Goal: Task Accomplishment & Management: Complete application form

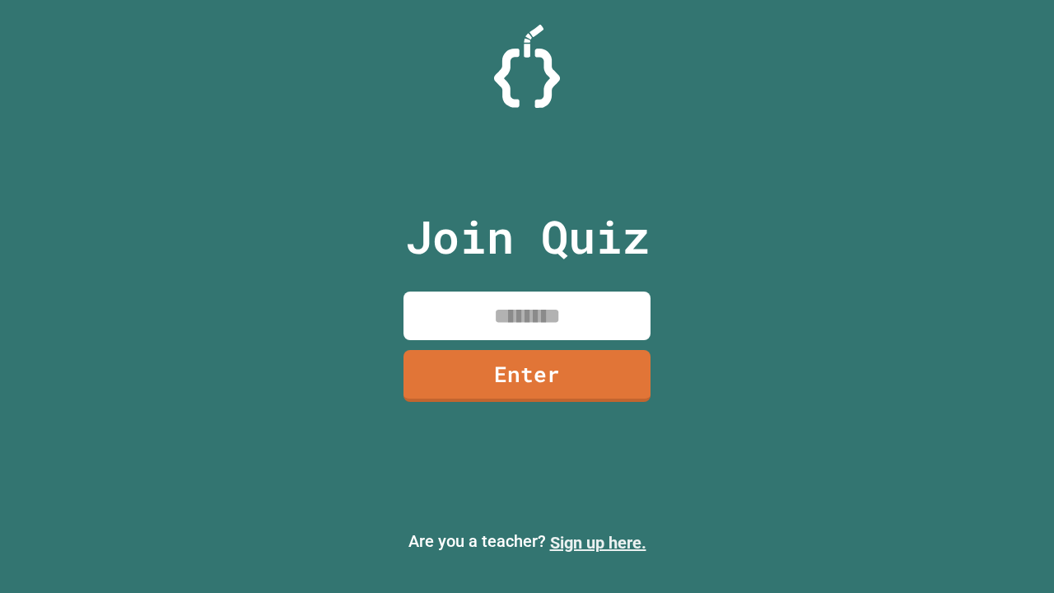
click at [598, 543] on link "Sign up here." at bounding box center [598, 543] width 96 height 20
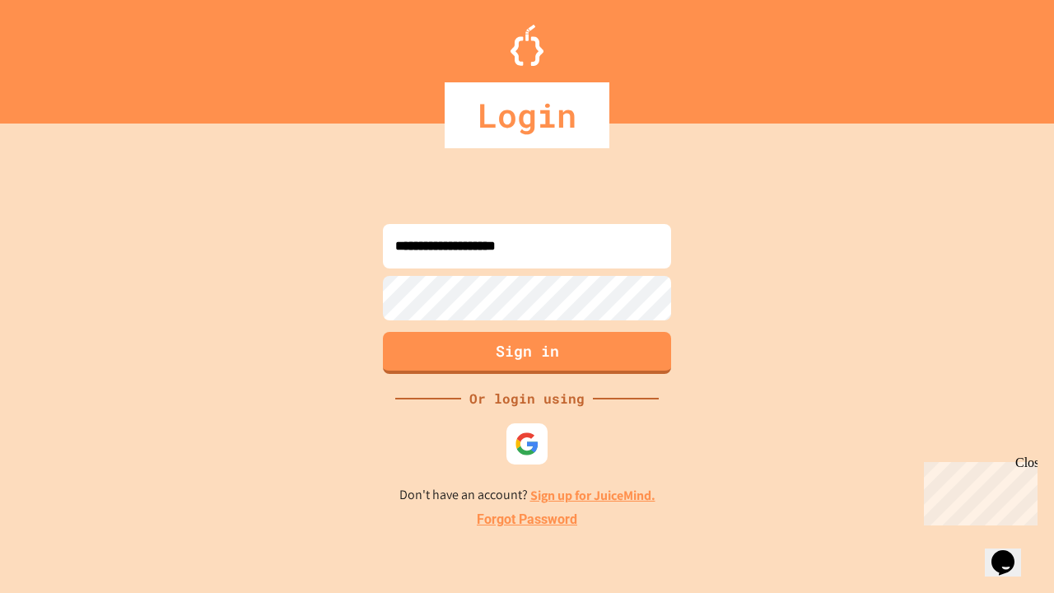
type input "**********"
